Goal: Information Seeking & Learning: Learn about a topic

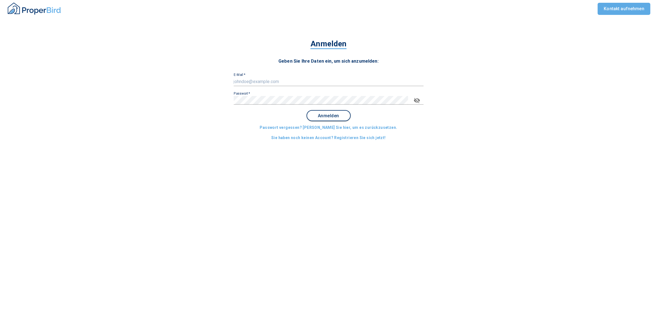
type input "[EMAIL_ADDRESS][DOMAIN_NAME]"
click at [329, 117] on span "Anmelden" at bounding box center [329, 115] width 34 height 5
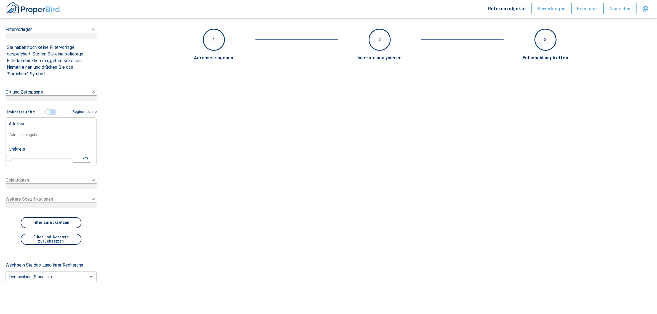
type input "2020"
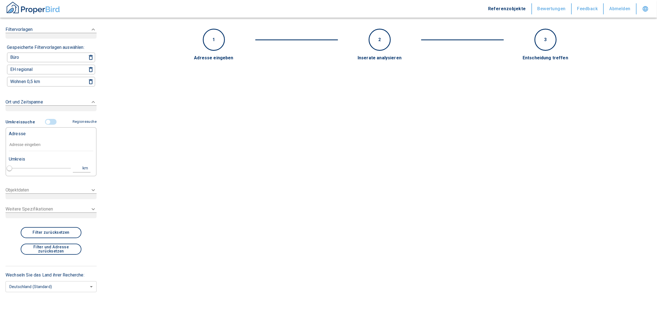
click at [39, 139] on input "text" at bounding box center [51, 145] width 84 height 13
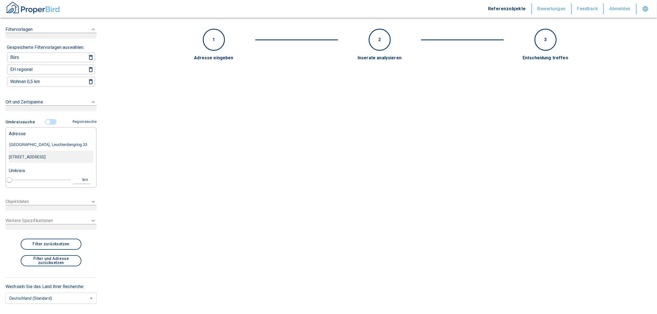
click at [36, 157] on div "[STREET_ADDRESS]" at bounding box center [51, 157] width 84 height 12
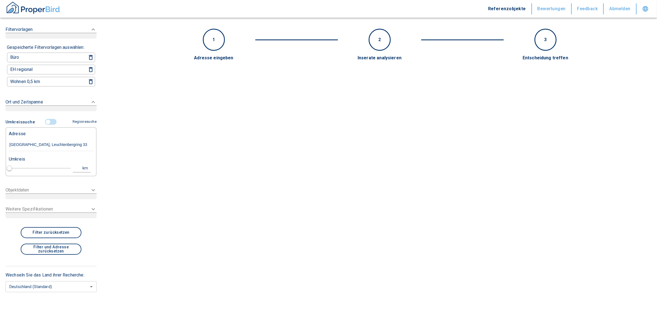
type input "[STREET_ADDRESS]"
type input "1"
type input "2020"
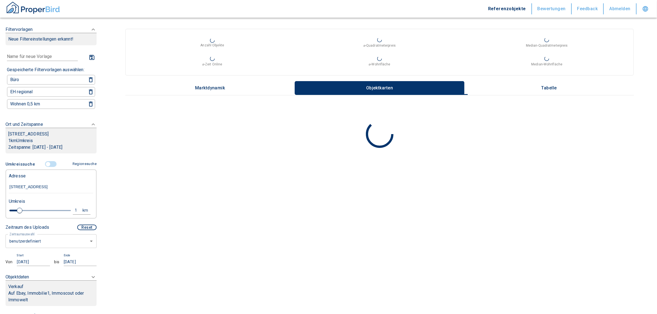
type input "[STREET_ADDRESS]"
click at [47, 249] on body "Referenzobjekte Bewertungen Feedback Abmelden Filtervorlagen Neue Filtereinstel…" at bounding box center [331, 157] width 663 height 314
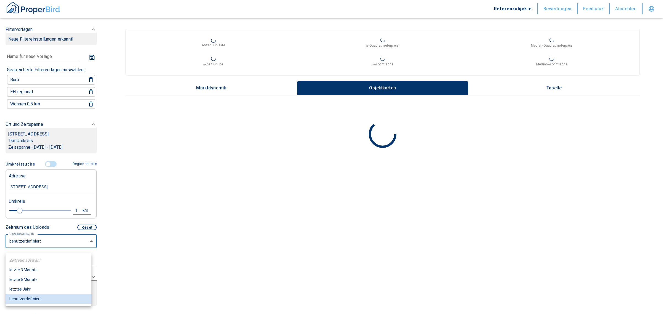
click at [33, 279] on li "letzte 6 Monate" at bounding box center [49, 280] width 86 height 10
type input "2020"
type input "6"
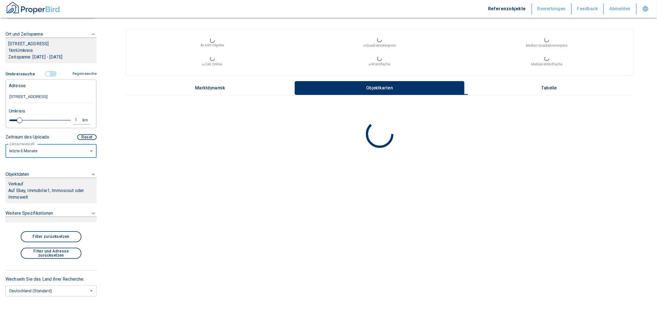
scroll to position [101, 0]
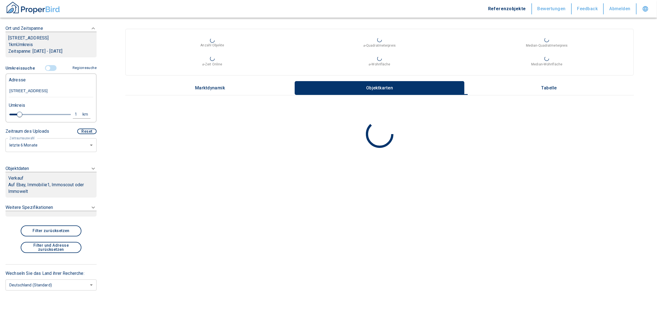
click at [90, 166] on icon at bounding box center [93, 168] width 7 height 7
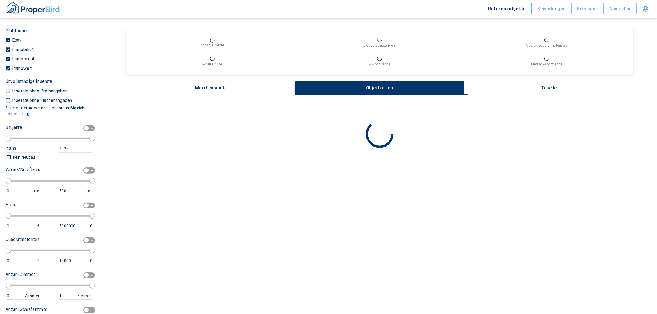
scroll to position [124, 0]
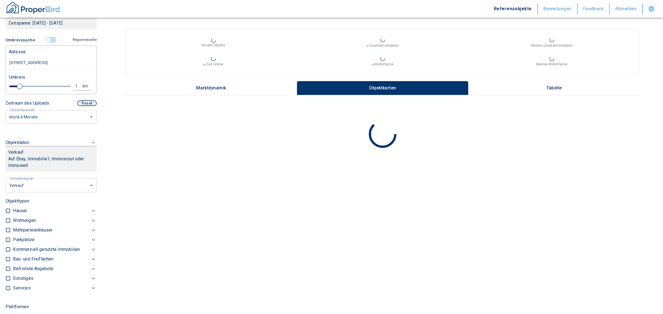
click at [30, 194] on body "Referenzobjekte Bewertungen Feedback Abmelden Filtervorlagen Neue Filtereinstel…" at bounding box center [331, 157] width 663 height 314
click at [26, 224] on li "Vermietung" at bounding box center [49, 224] width 89 height 10
type input "rent"
type input "2020"
click at [61, 253] on p "Kommerziell genutzte Immobilien" at bounding box center [46, 249] width 67 height 7
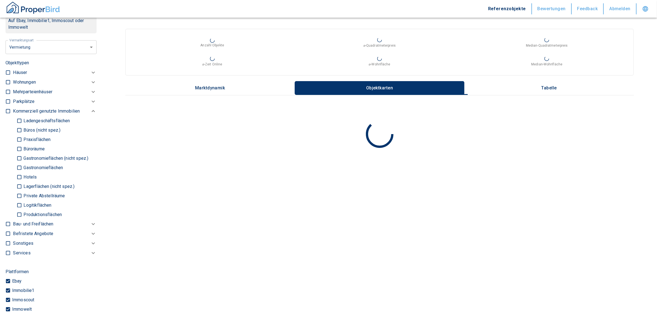
scroll to position [262, 0]
click at [35, 152] on p "Büroräume" at bounding box center [33, 149] width 22 height 4
click at [22, 152] on input "Büroräume" at bounding box center [20, 149] width 6 height 10
checkbox input "true"
type input "2020"
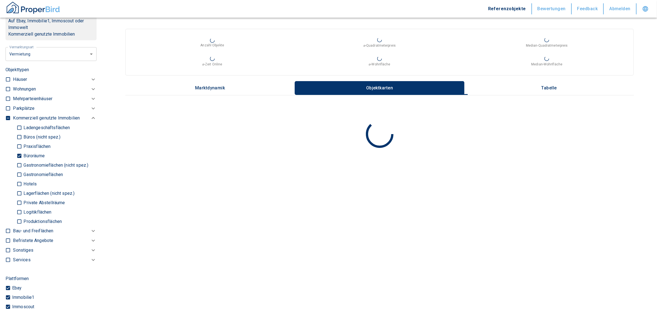
click at [34, 147] on label "Praxisflächen" at bounding box center [55, 146] width 76 height 9
click at [22, 147] on input "Praxisflächen" at bounding box center [20, 147] width 6 height 10
checkbox input "true"
type input "2020"
click at [37, 139] on p "Büros (nicht spez.)" at bounding box center [41, 137] width 38 height 4
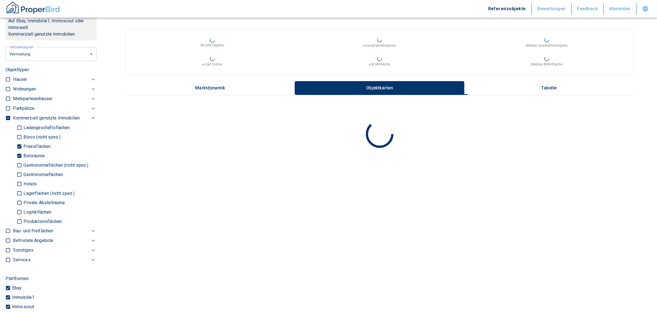
click at [22, 141] on input "Büros (nicht spez.)" at bounding box center [20, 137] width 6 height 10
checkbox input "true"
type input "2020"
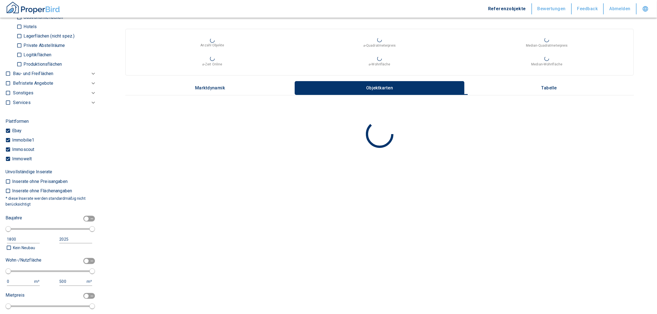
scroll to position [552, 0]
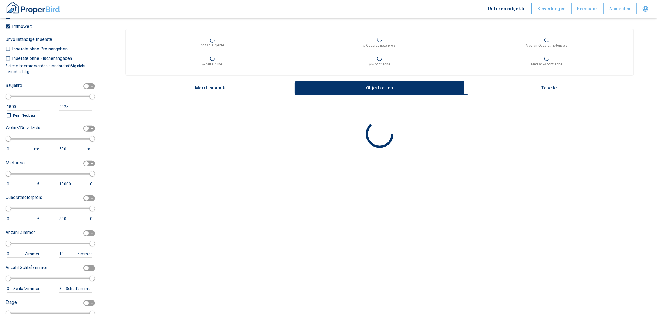
click at [86, 131] on input "checkbox" at bounding box center [86, 129] width 17 height 6
checkbox input "true"
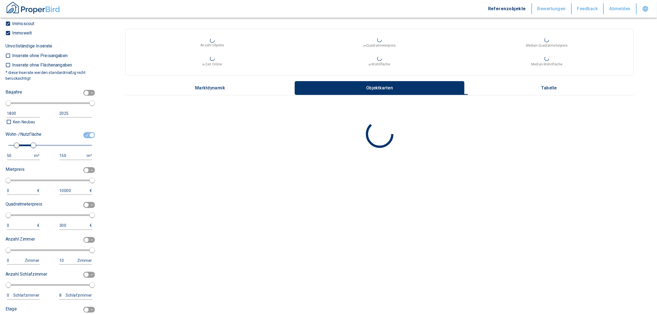
type input "2020"
type input "50"
type input "150"
click at [17, 157] on button "50 m²" at bounding box center [23, 156] width 33 height 8
drag, startPoint x: 13, startPoint y: 159, endPoint x: -8, endPoint y: 159, distance: 21.3
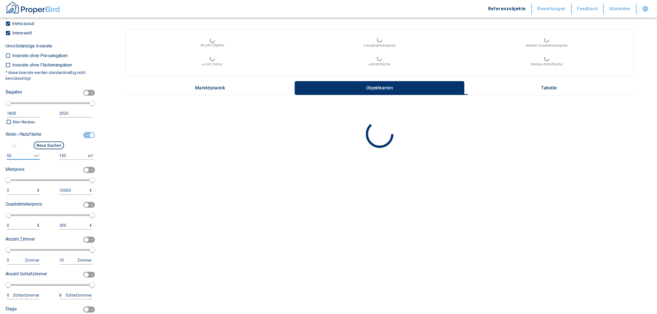
click at [0, 159] on html "Referenzobjekte Bewertungen Feedback Abmelden Filtervorlagen Neue Filtereinstel…" at bounding box center [328, 157] width 657 height 314
type input "100"
click at [62, 158] on input "150" at bounding box center [72, 156] width 27 height 8
type input "1500000"
click at [46, 149] on button "Neue Suchen" at bounding box center [49, 146] width 30 height 8
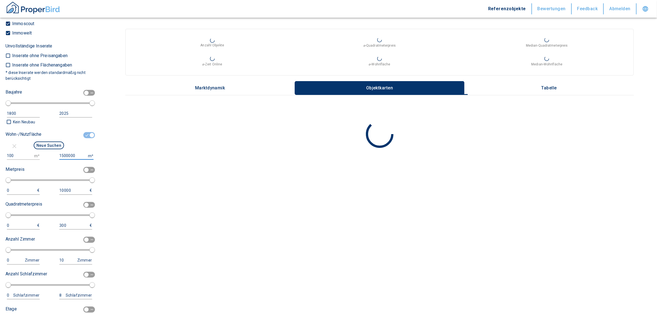
type input "2020"
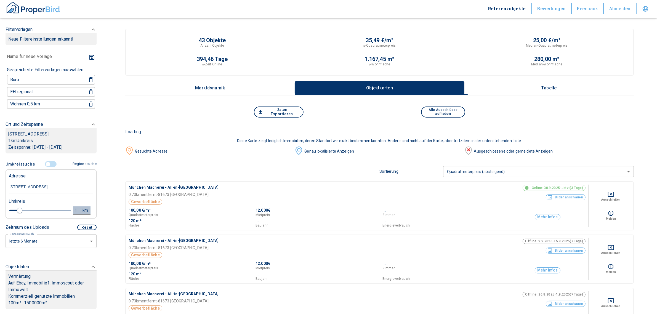
click at [74, 214] on div "1" at bounding box center [79, 210] width 10 height 7
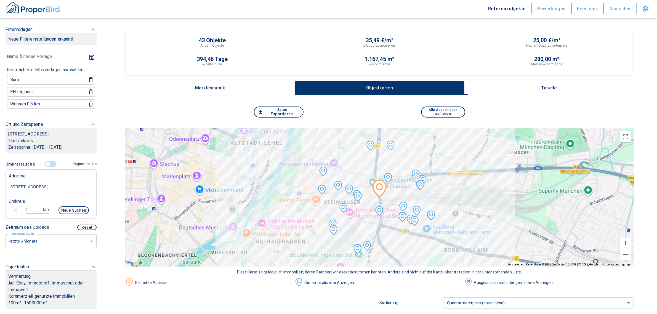
drag, startPoint x: 28, startPoint y: 216, endPoint x: 32, endPoint y: 213, distance: 4.7
click at [28, 214] on input "1" at bounding box center [33, 209] width 15 height 9
type input "1"
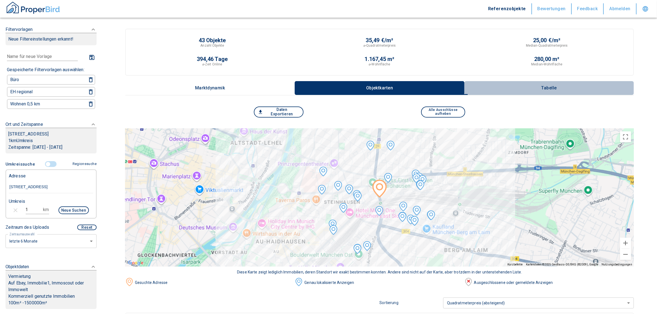
click at [560, 88] on p "Tabelle" at bounding box center [550, 88] width 28 height 5
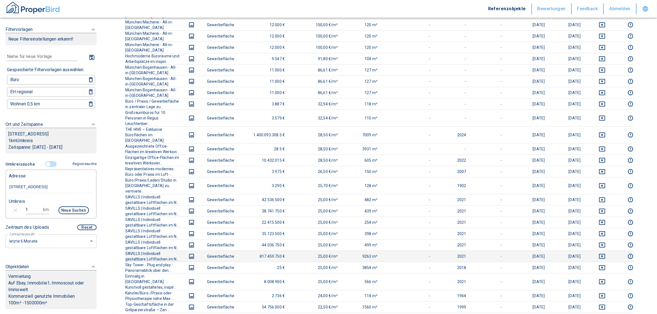
scroll to position [138, 0]
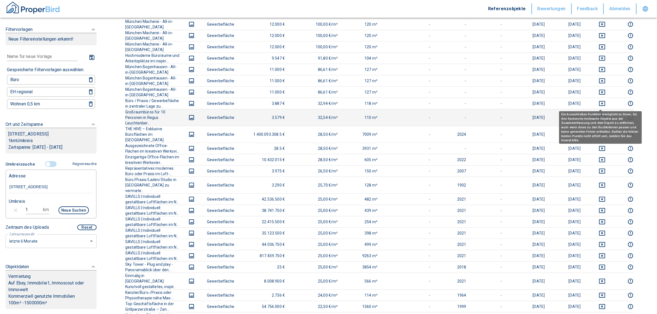
click at [600, 114] on icon "deselect this listing" at bounding box center [602, 117] width 7 height 7
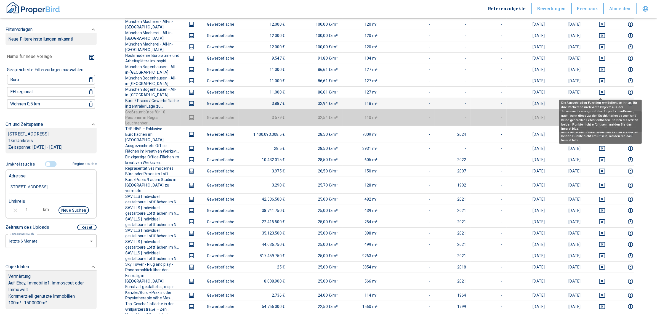
click at [601, 100] on icon "deselect this listing" at bounding box center [602, 103] width 7 height 7
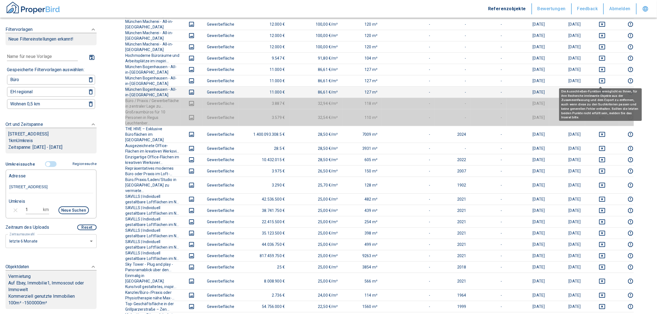
click at [602, 89] on icon "deselect this listing" at bounding box center [602, 92] width 7 height 7
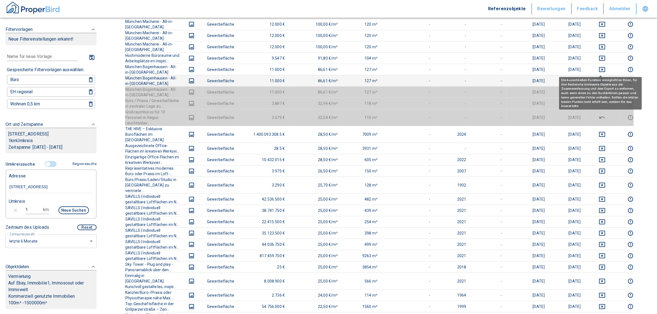
click at [603, 78] on icon "deselect this listing" at bounding box center [602, 80] width 6 height 5
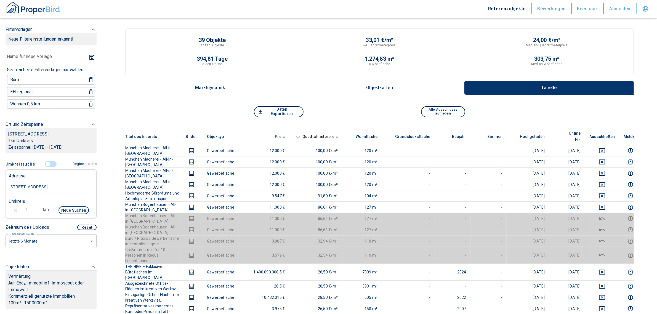
scroll to position [0, 0]
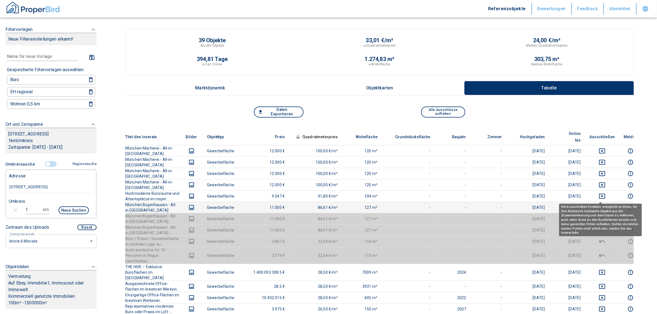
click at [599, 204] on icon "deselect this listing" at bounding box center [602, 207] width 7 height 7
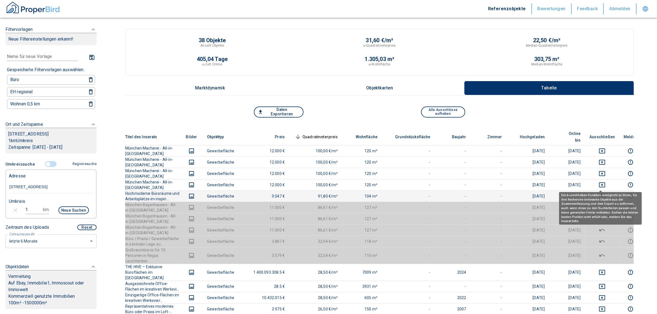
click at [602, 193] on icon "deselect this listing" at bounding box center [602, 196] width 7 height 7
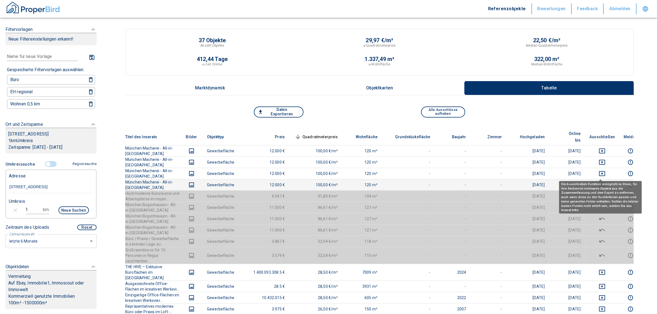
click at [600, 182] on icon "deselect this listing" at bounding box center [602, 184] width 6 height 5
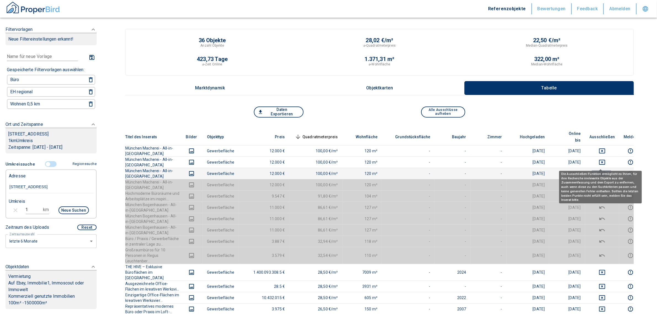
click at [601, 171] on icon "deselect this listing" at bounding box center [602, 173] width 6 height 5
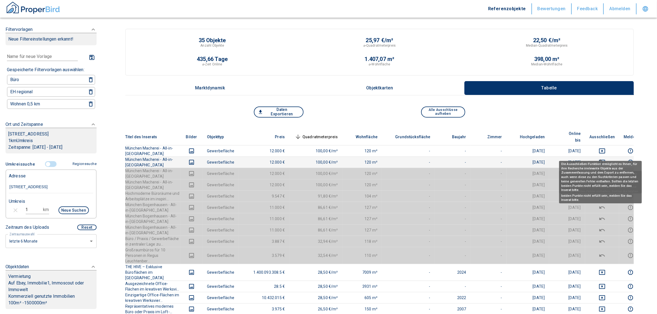
click at [602, 160] on icon "deselect this listing" at bounding box center [602, 162] width 6 height 5
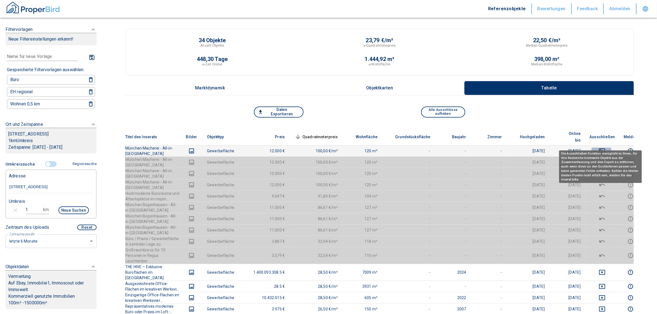
click at [602, 148] on icon "deselect this listing" at bounding box center [602, 151] width 7 height 7
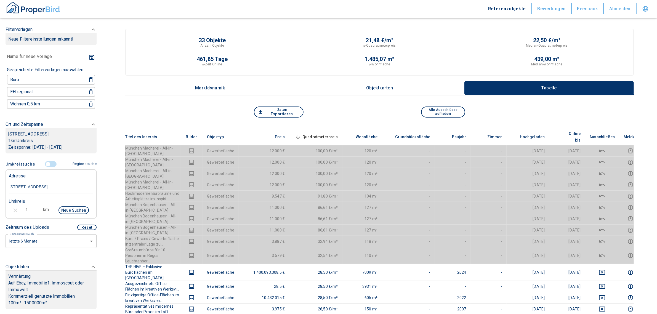
click at [329, 134] on span "Quadratmeterpreis sorted descending" at bounding box center [316, 137] width 44 height 7
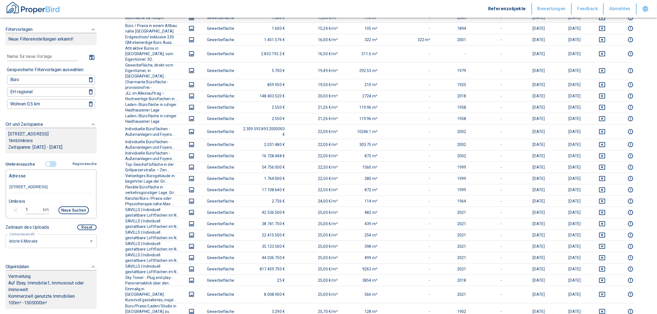
scroll to position [138, 0]
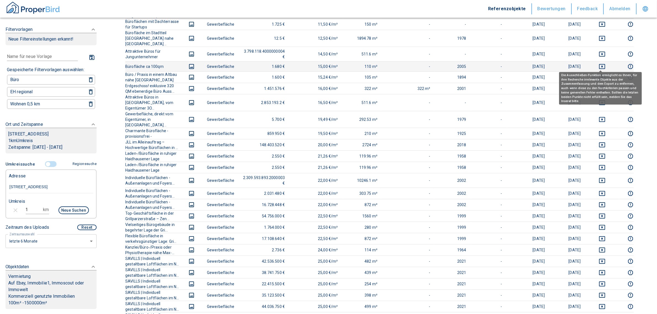
drag, startPoint x: 599, startPoint y: 62, endPoint x: 602, endPoint y: 58, distance: 4.8
click at [600, 74] on icon "deselect this listing" at bounding box center [602, 77] width 7 height 7
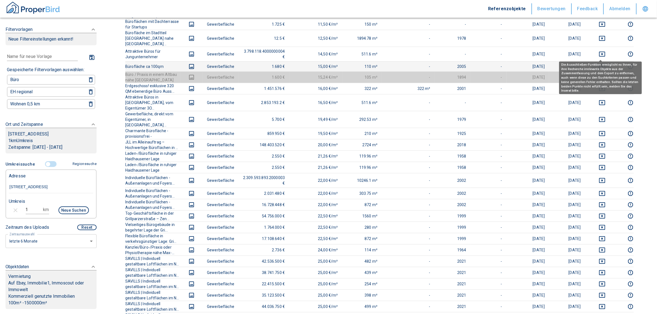
click at [603, 64] on icon "deselect this listing" at bounding box center [602, 66] width 6 height 5
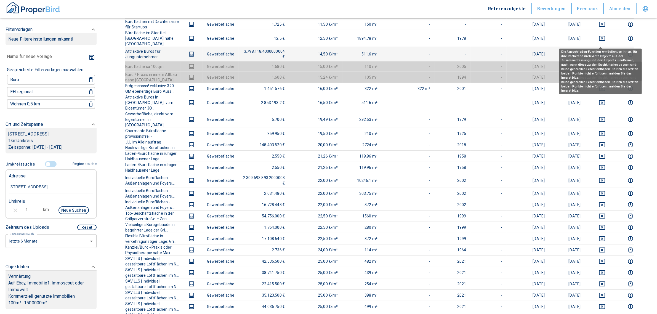
click at [603, 51] on icon "deselect this listing" at bounding box center [602, 54] width 7 height 7
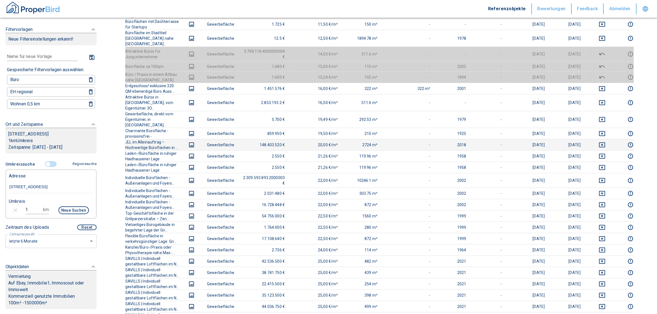
scroll to position [0, 0]
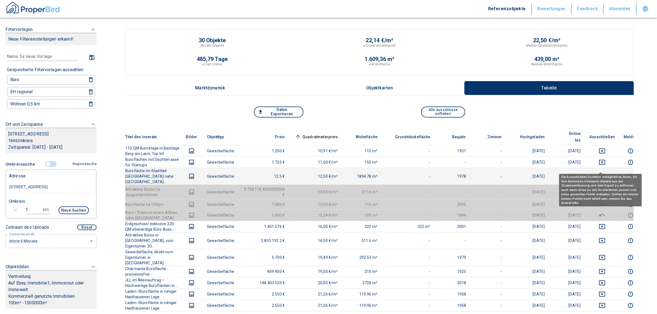
click at [600, 173] on icon "deselect this listing" at bounding box center [602, 176] width 7 height 7
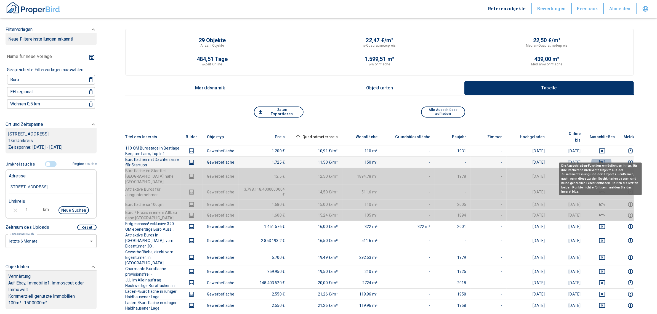
click at [603, 159] on icon "deselect this listing" at bounding box center [602, 162] width 7 height 7
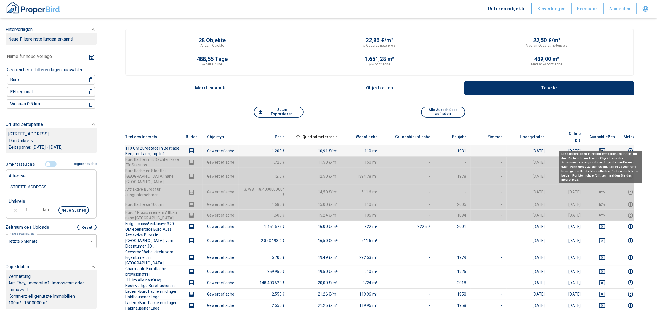
click at [603, 149] on icon "deselect this listing" at bounding box center [602, 151] width 6 height 5
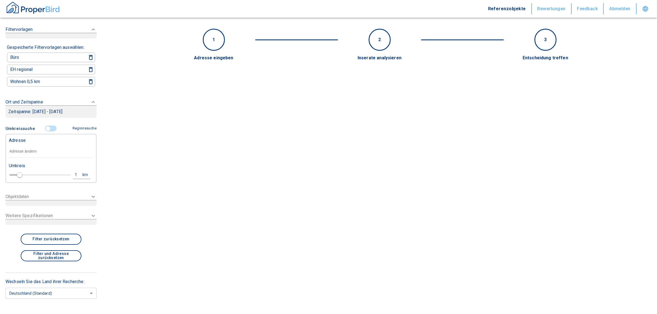
click at [39, 149] on input "text" at bounding box center [51, 151] width 84 height 13
click at [39, 152] on input "text" at bounding box center [51, 151] width 84 height 13
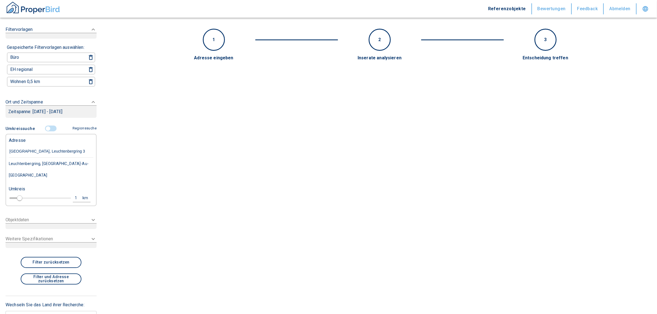
type input "[GEOGRAPHIC_DATA], Leuchtenbergring 33"
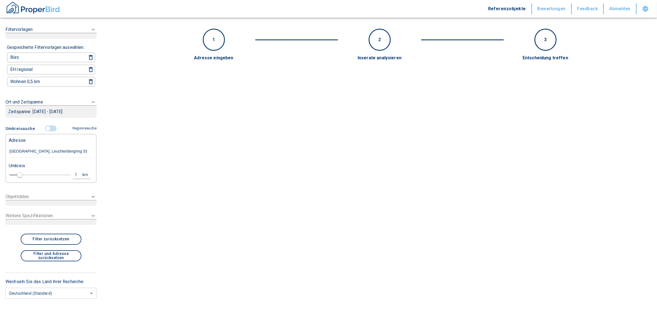
type input "2020"
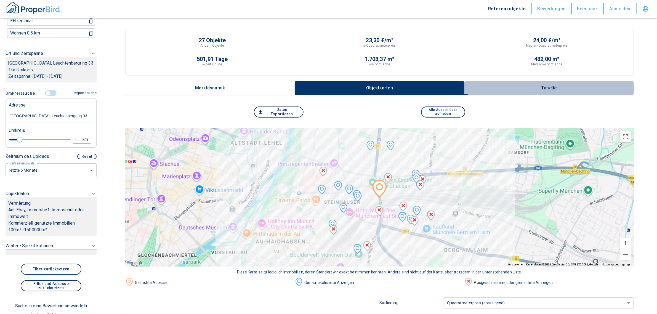
click at [547, 86] on p "Tabelle" at bounding box center [550, 88] width 28 height 5
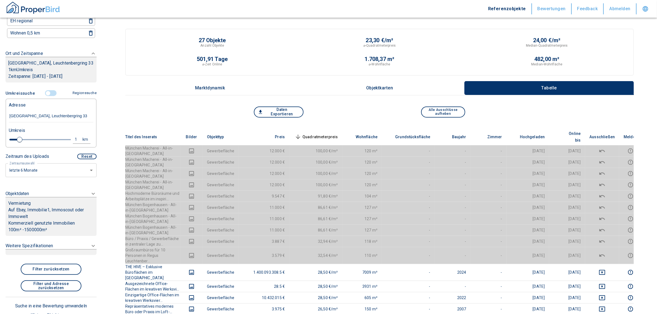
click at [456, 213] on td "-" at bounding box center [453, 218] width 36 height 11
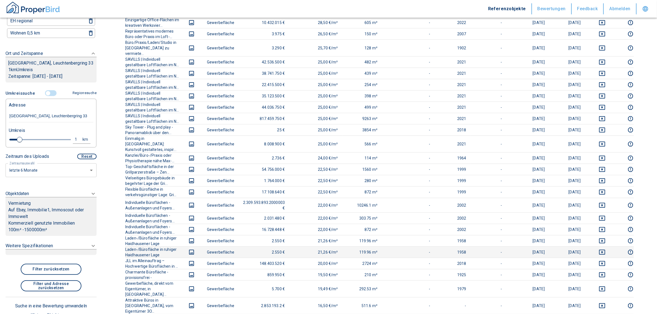
scroll to position [138, 0]
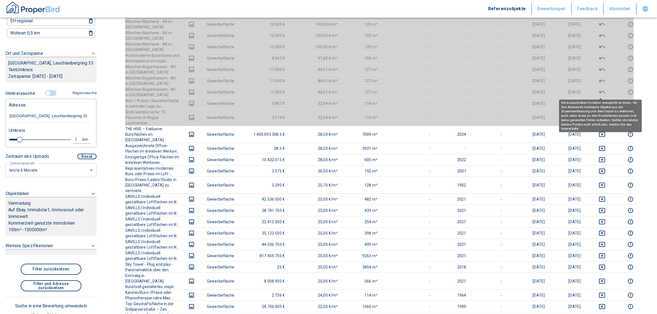
click at [599, 100] on icon "deselect this listing" at bounding box center [602, 103] width 7 height 7
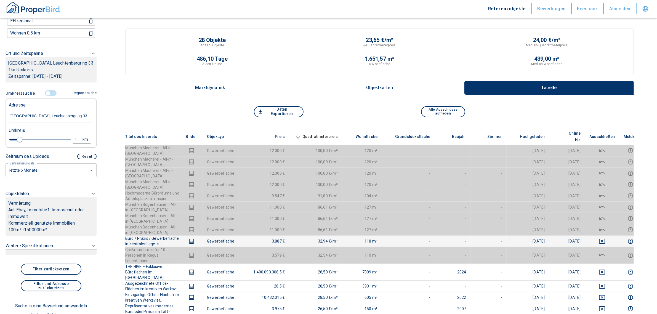
scroll to position [0, 0]
click at [66, 116] on input "[GEOGRAPHIC_DATA], Leuchtenbergring 33" at bounding box center [51, 116] width 84 height 13
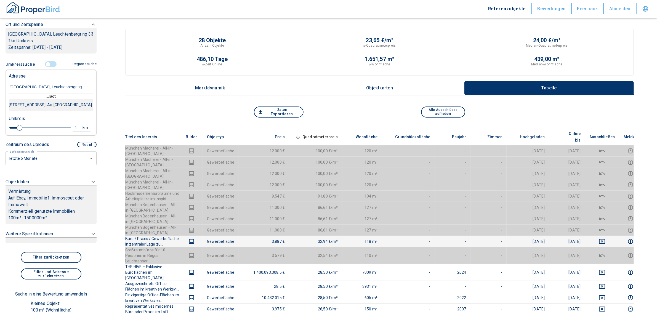
scroll to position [83, 0]
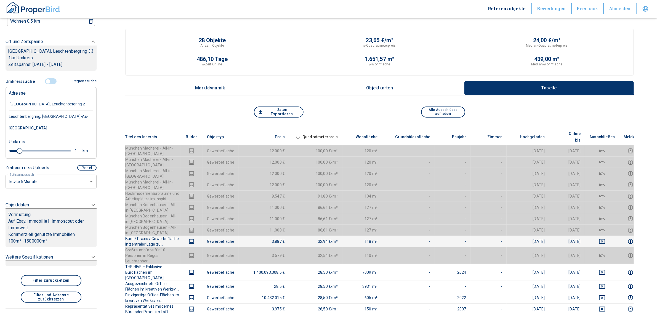
type input "[GEOGRAPHIC_DATA], Leuchtenbergring 20"
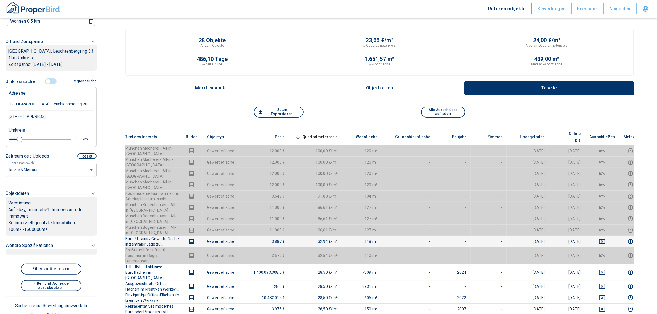
scroll to position [71, 0]
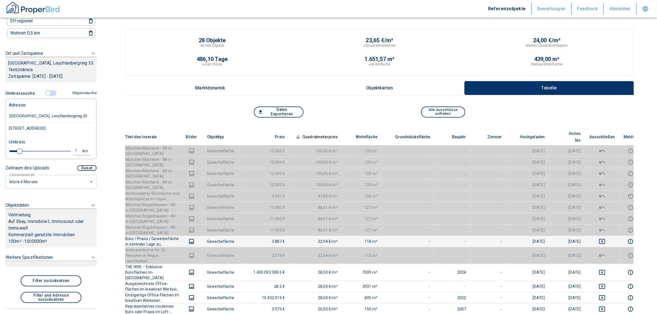
type input "2020"
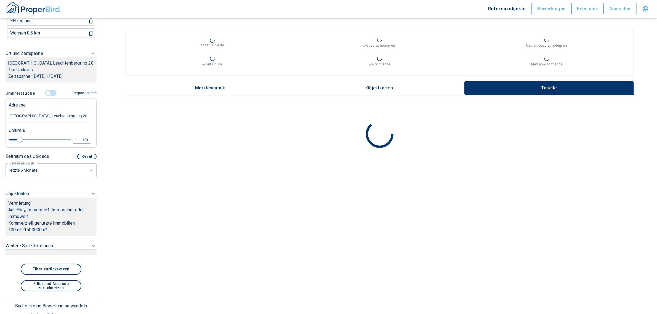
type input "[GEOGRAPHIC_DATA], Leuchtenbergring 20"
